Goal: Feedback & Contribution: Contribute content

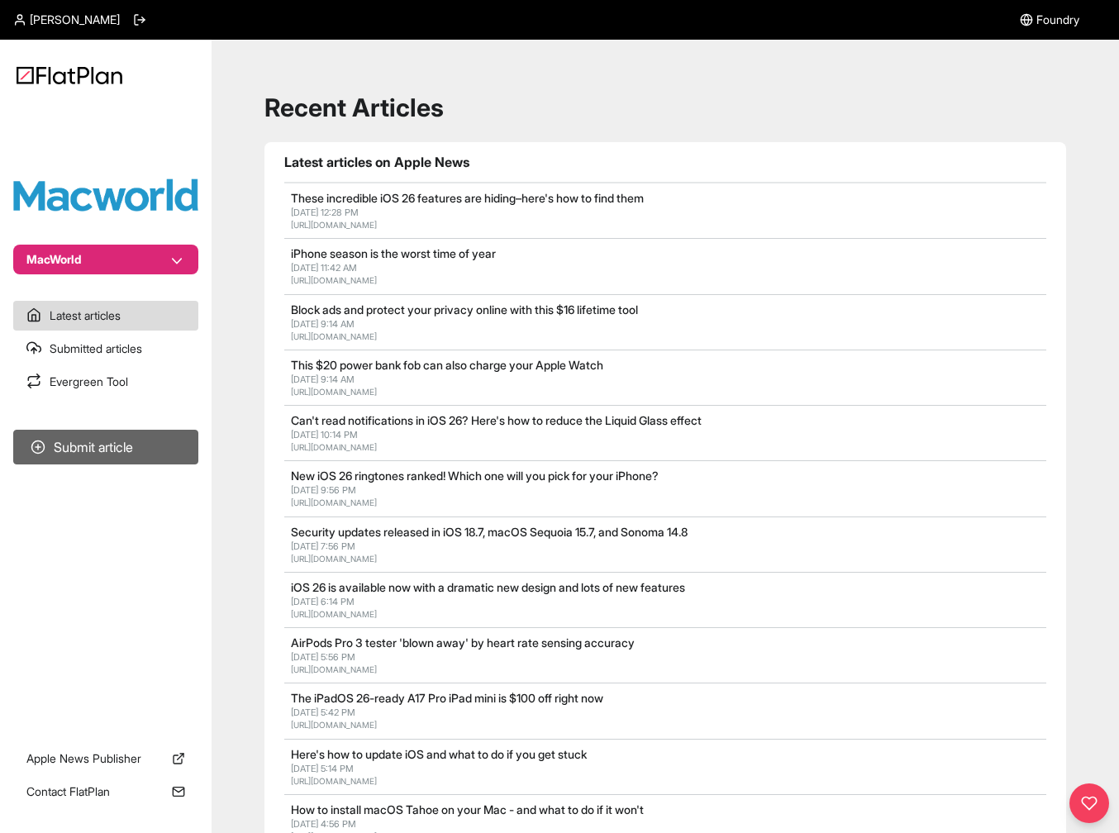
click at [159, 450] on button "Submit article" at bounding box center [105, 447] width 185 height 35
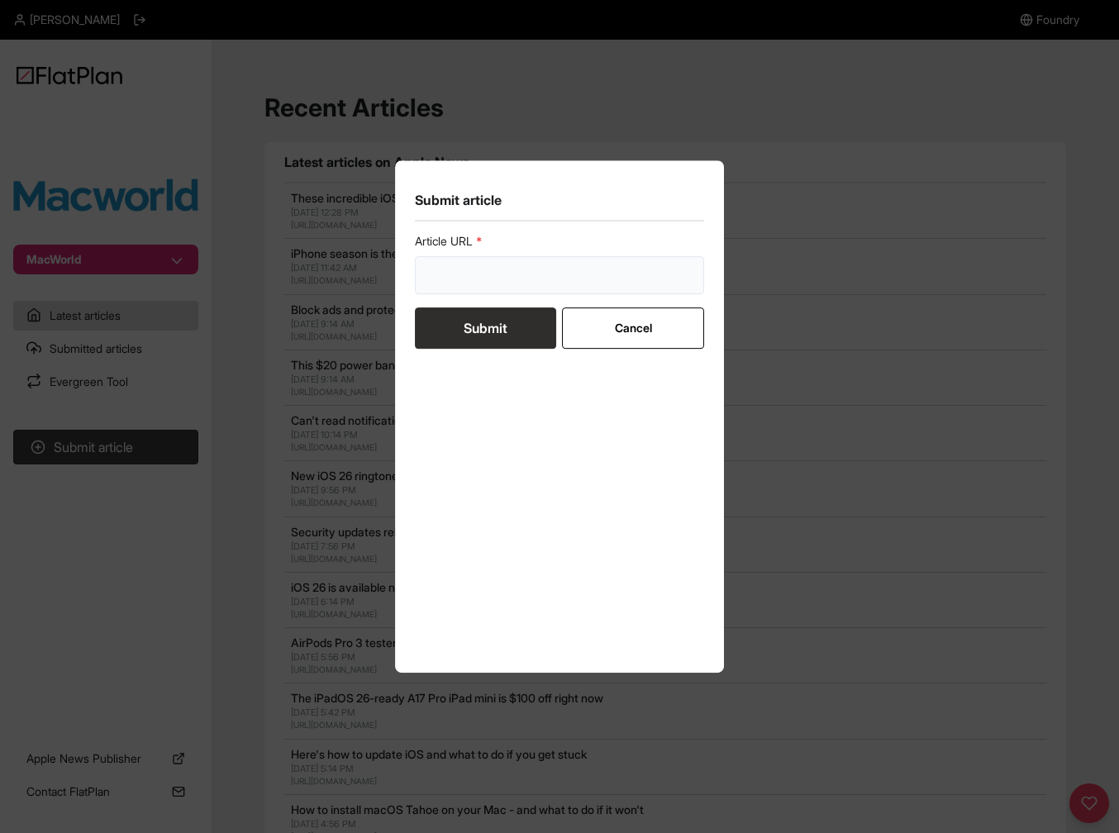
click at [508, 267] on input "url" at bounding box center [559, 275] width 289 height 38
paste input "[URL][DOMAIN_NAME]"
type input "[URL][DOMAIN_NAME]"
click at [481, 332] on button "Submit" at bounding box center [485, 327] width 141 height 41
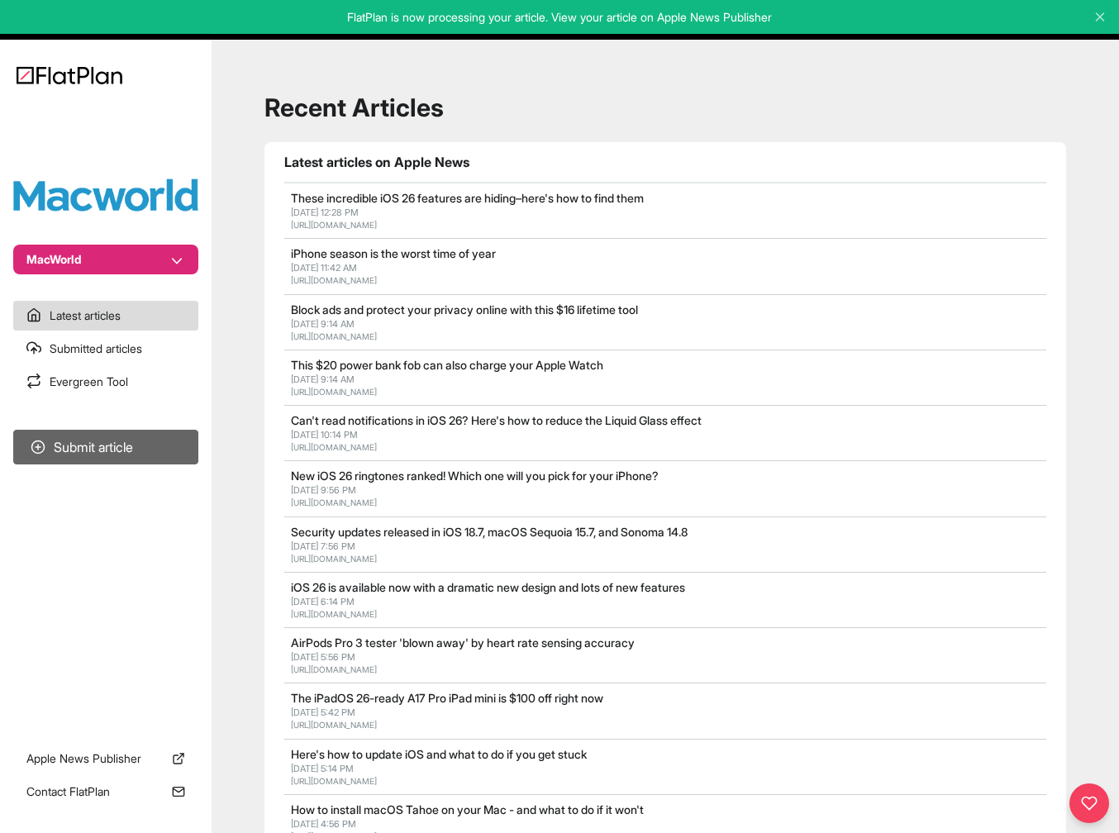
click at [146, 459] on button "Submit article" at bounding box center [105, 447] width 185 height 35
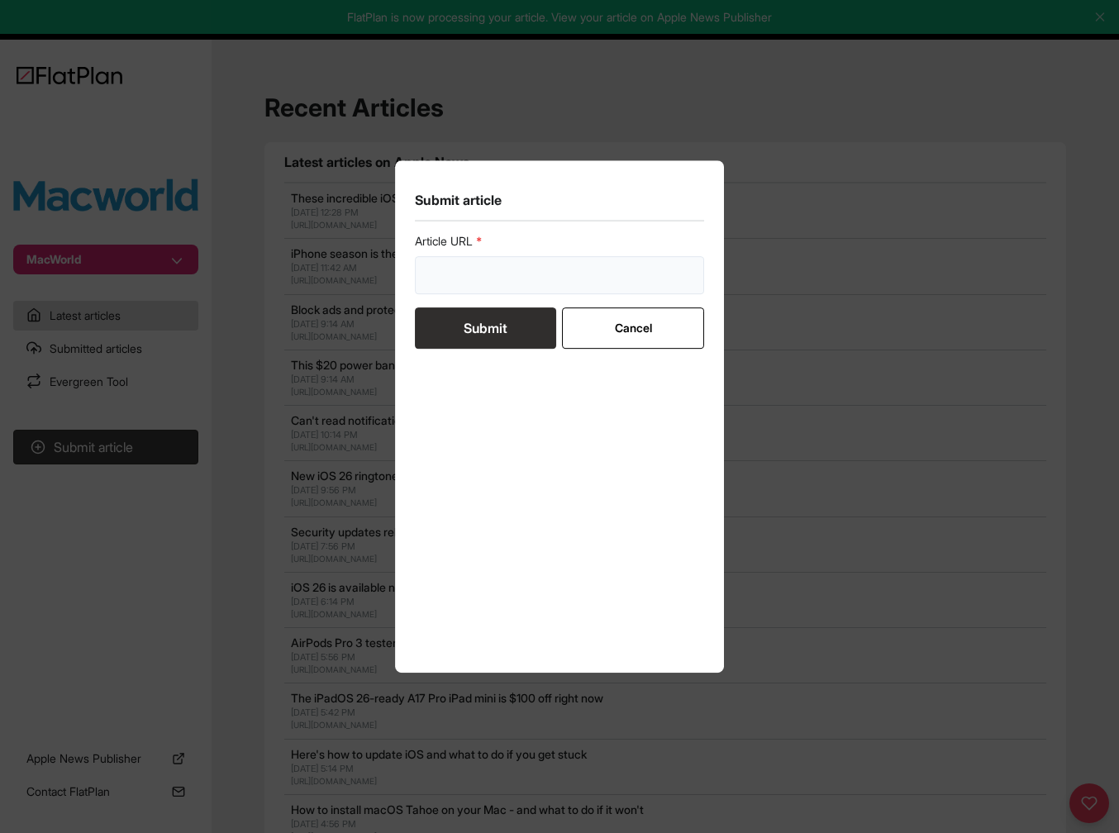
click at [563, 279] on input "url" at bounding box center [559, 275] width 289 height 38
paste input "[URL][DOMAIN_NAME]"
type input "[URL][DOMAIN_NAME]"
click at [488, 335] on button "Submit" at bounding box center [485, 327] width 141 height 41
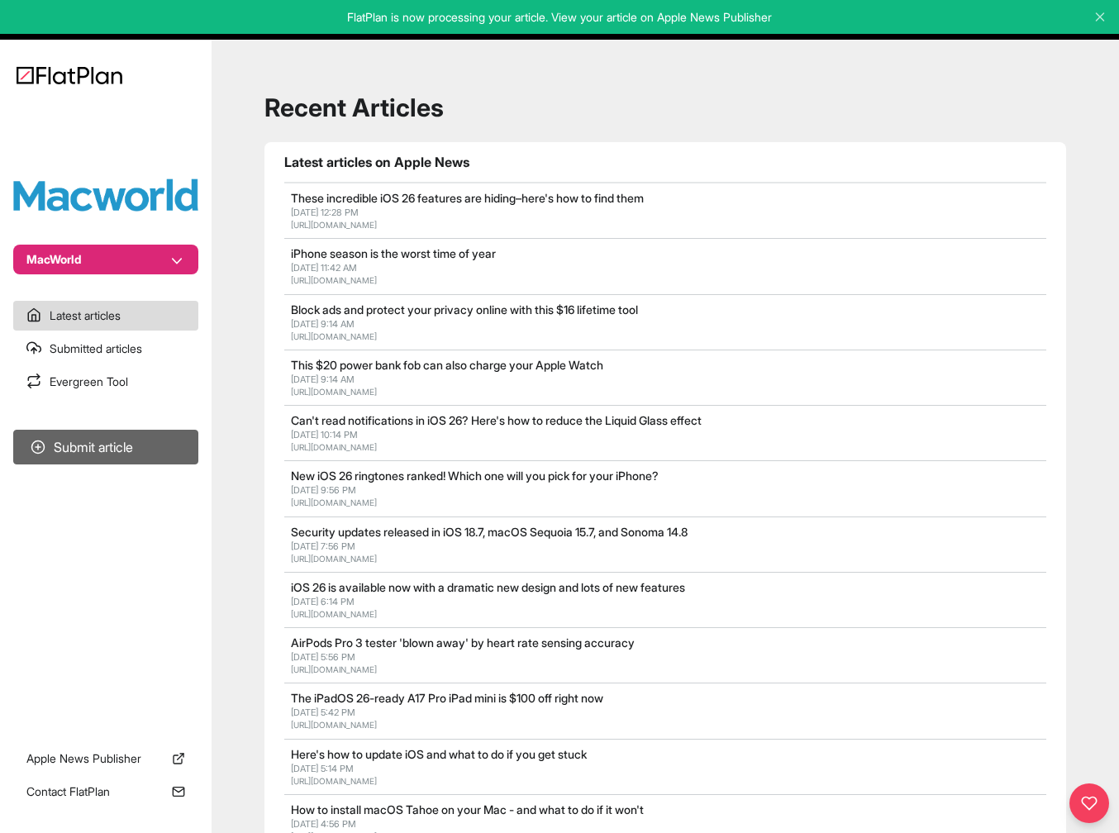
click at [122, 450] on button "Submit article" at bounding box center [105, 447] width 185 height 35
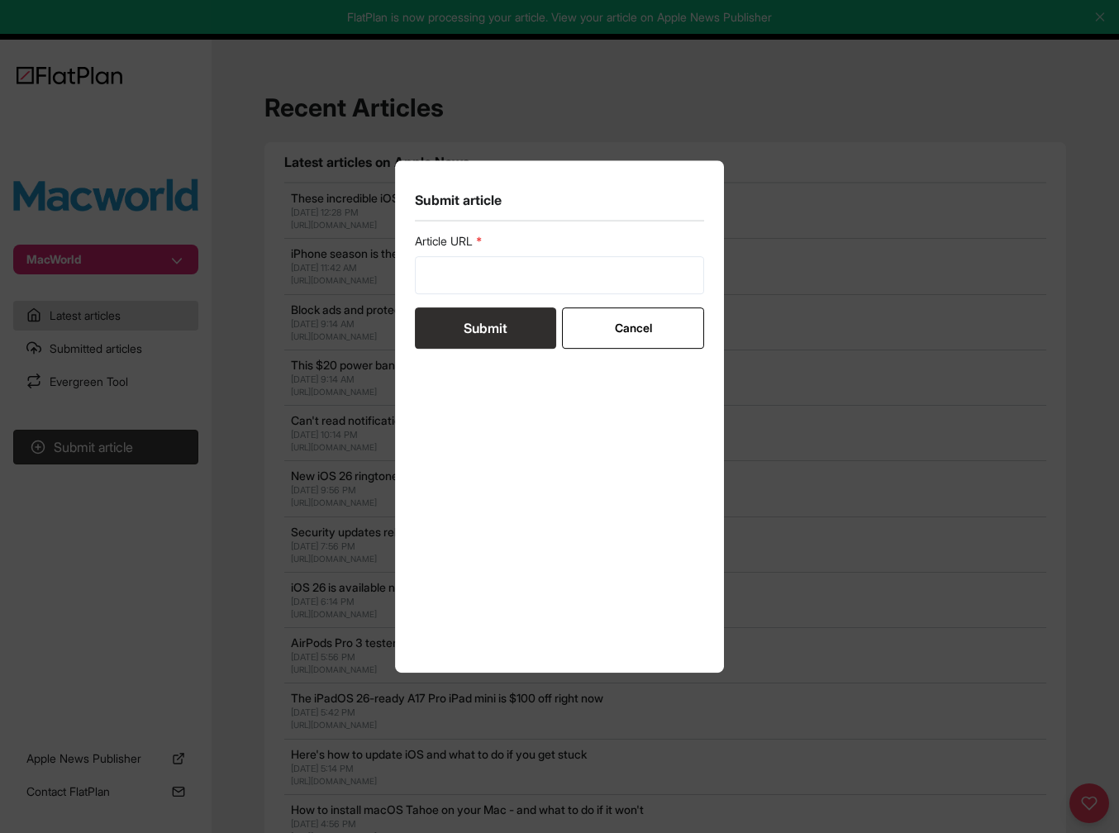
click at [503, 248] on label "Article URL" at bounding box center [559, 241] width 289 height 17
click at [529, 269] on input "url" at bounding box center [559, 275] width 289 height 38
paste input "[URL][DOMAIN_NAME]"
type input "[URL][DOMAIN_NAME]"
click at [513, 335] on button "Submit" at bounding box center [485, 327] width 141 height 41
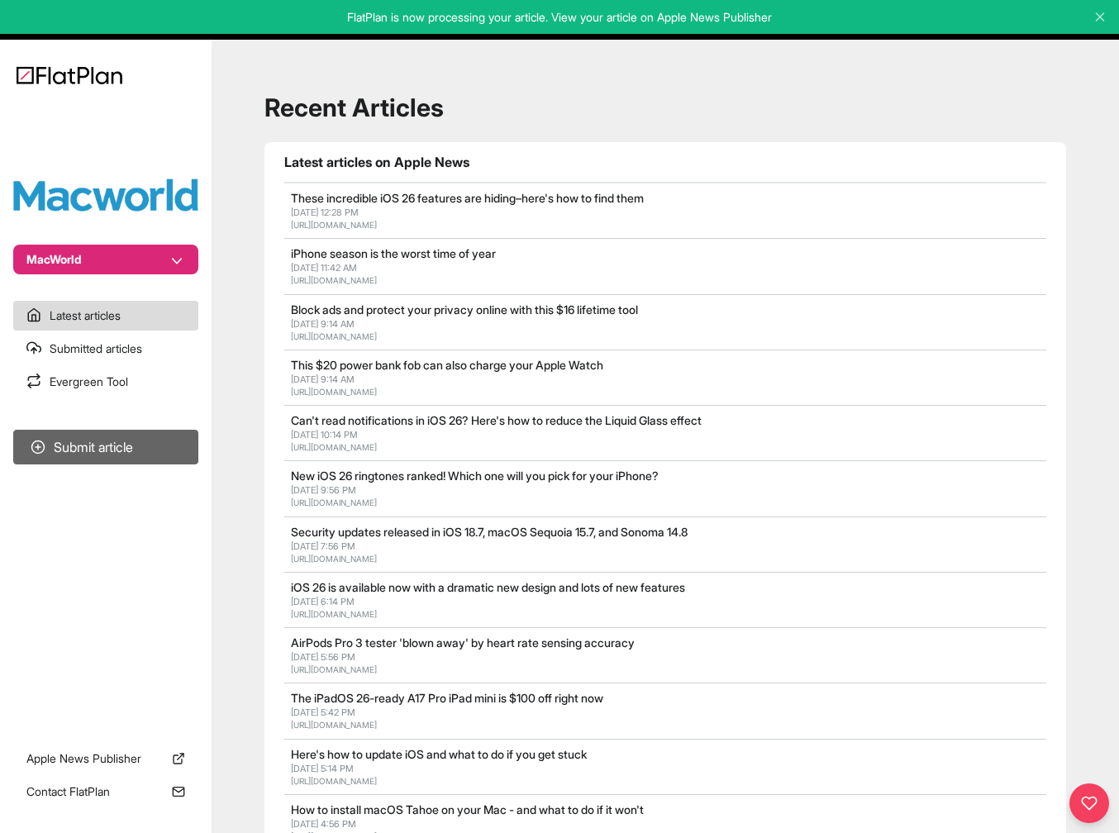
click at [148, 450] on button "Submit article" at bounding box center [105, 447] width 185 height 35
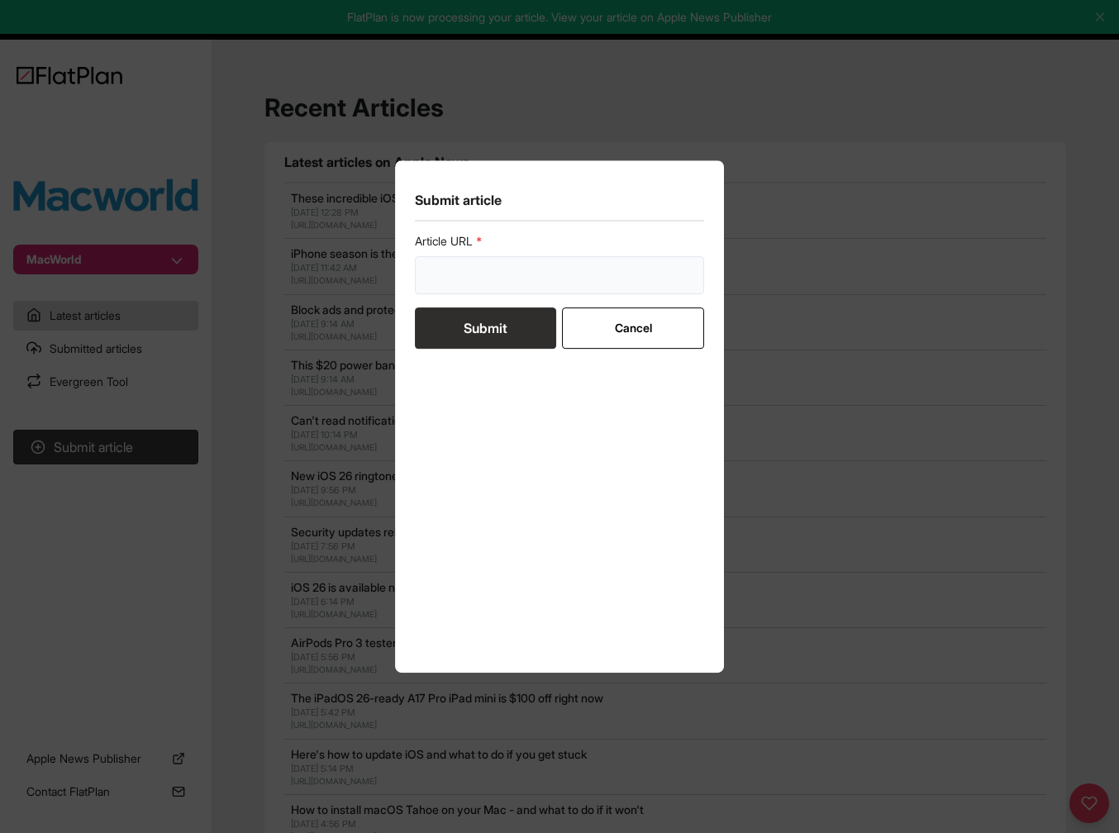
click at [539, 285] on input "url" at bounding box center [559, 275] width 289 height 38
paste input "[URL][DOMAIN_NAME]"
type input "[URL][DOMAIN_NAME]"
click at [487, 339] on button "Submit" at bounding box center [485, 327] width 141 height 41
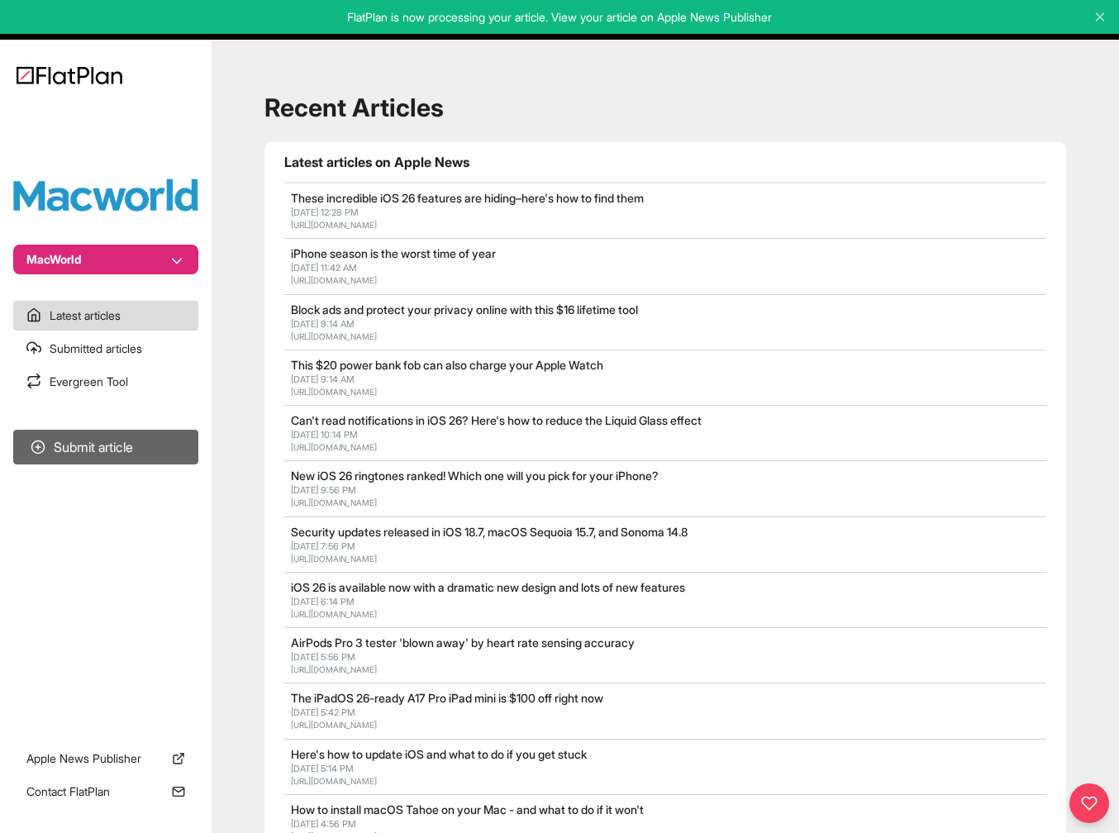
click at [130, 455] on button "Submit article" at bounding box center [105, 447] width 185 height 35
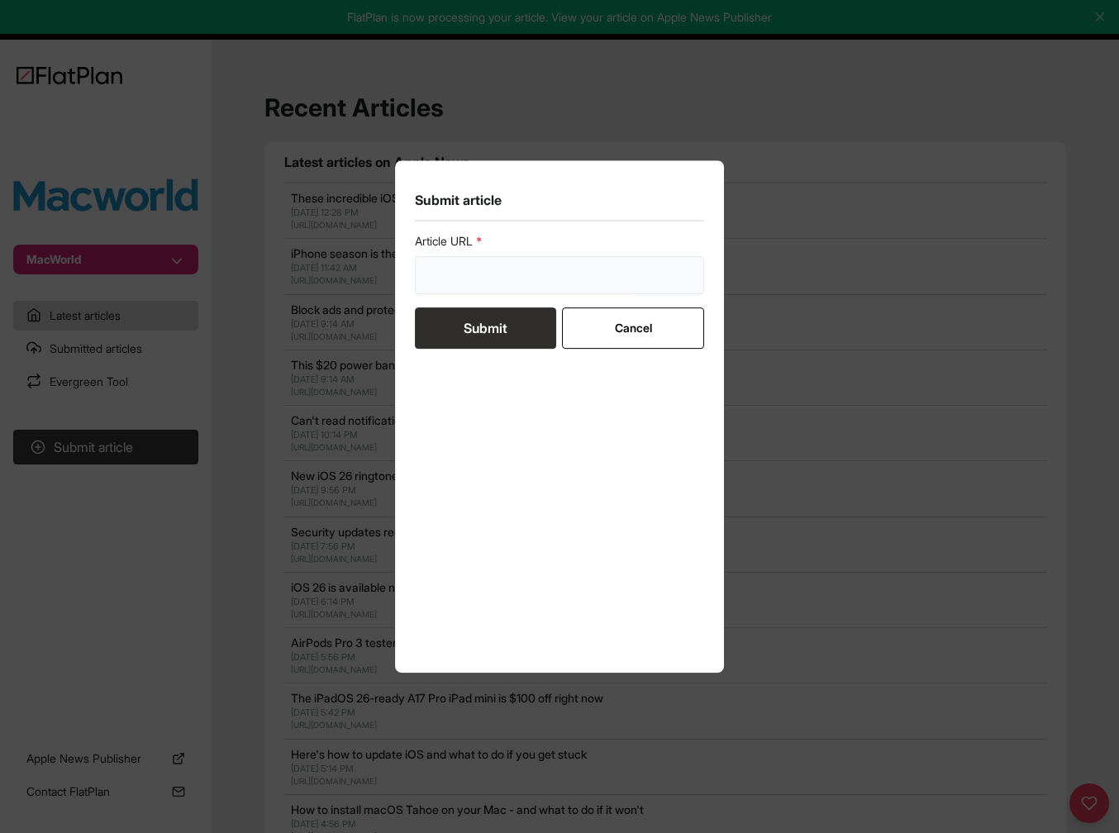
click at [560, 268] on input "url" at bounding box center [559, 275] width 289 height 38
paste input "[URL][DOMAIN_NAME]"
type input "[URL][DOMAIN_NAME]"
click at [484, 326] on button "Submit" at bounding box center [485, 327] width 141 height 41
